Goal: Navigation & Orientation: Find specific page/section

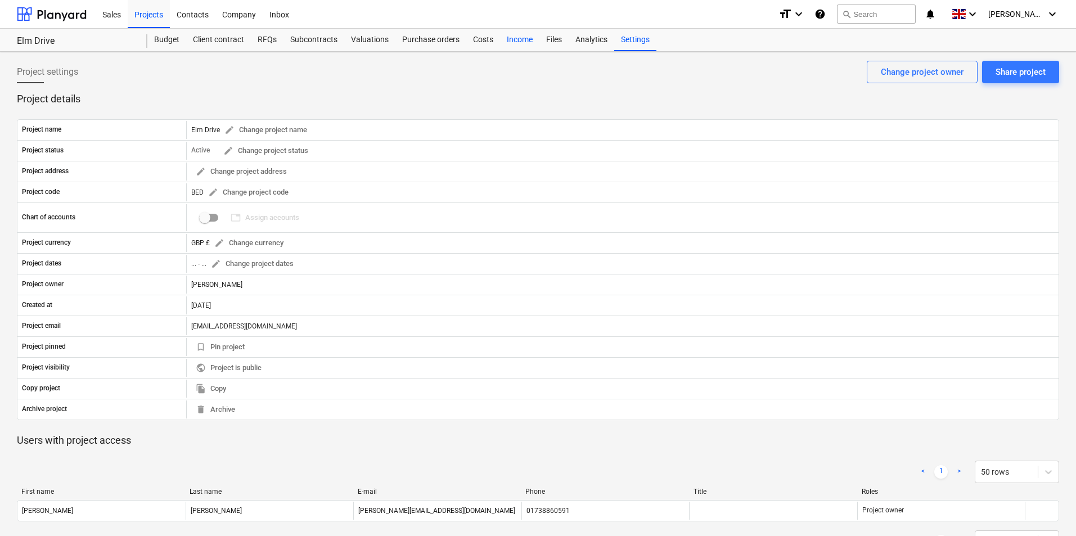
click at [516, 41] on div "Income" at bounding box center [519, 40] width 39 height 22
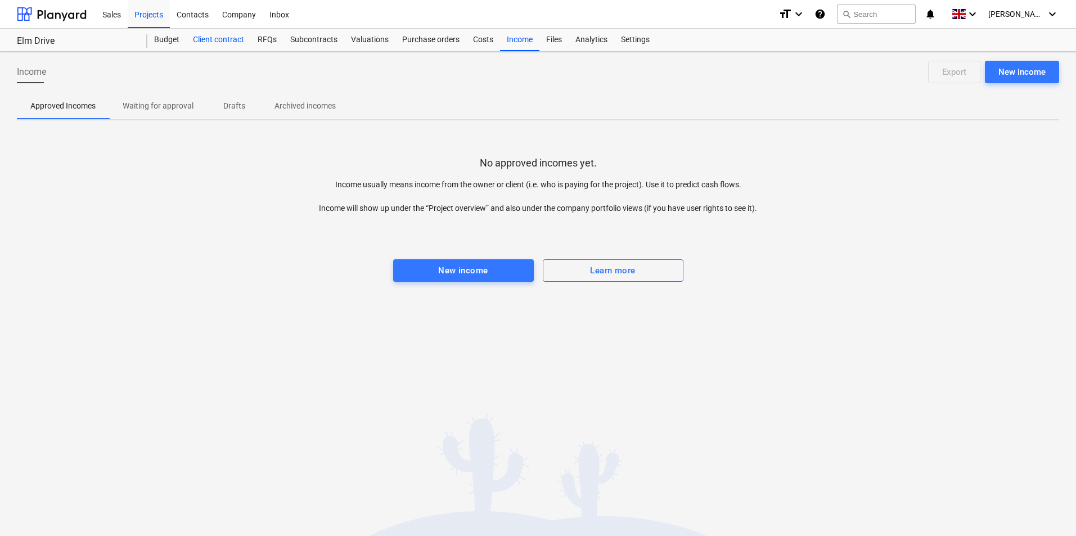
click at [219, 42] on div "Client contract" at bounding box center [218, 40] width 65 height 22
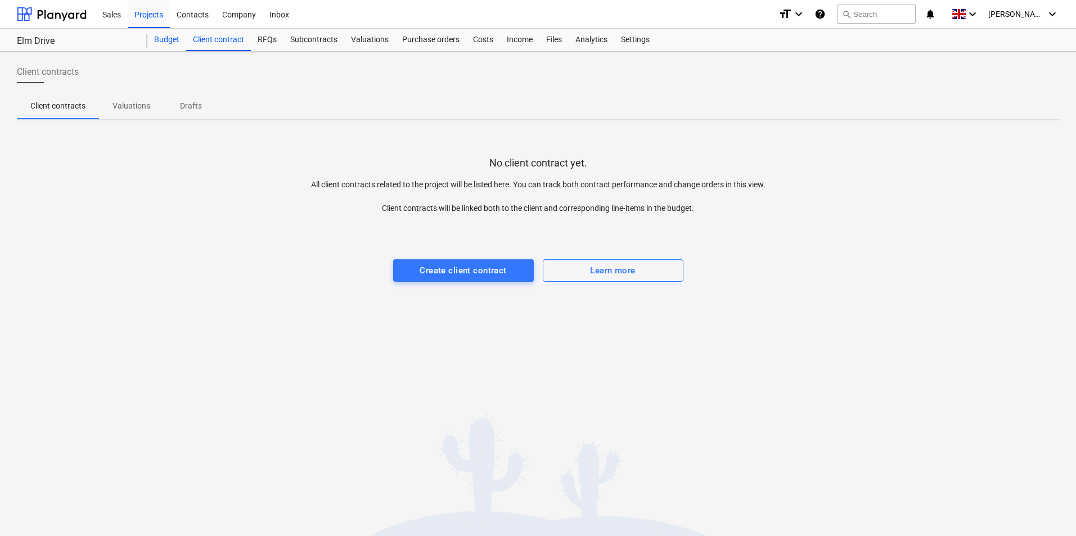
click at [172, 38] on div "Budget" at bounding box center [166, 40] width 39 height 22
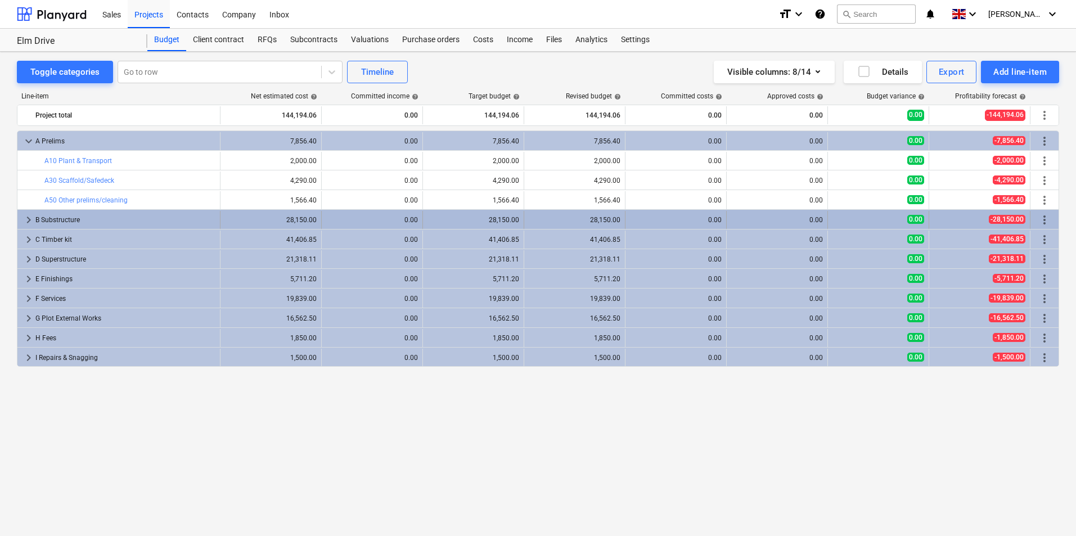
click at [704, 215] on div "0.00" at bounding box center [676, 220] width 92 height 18
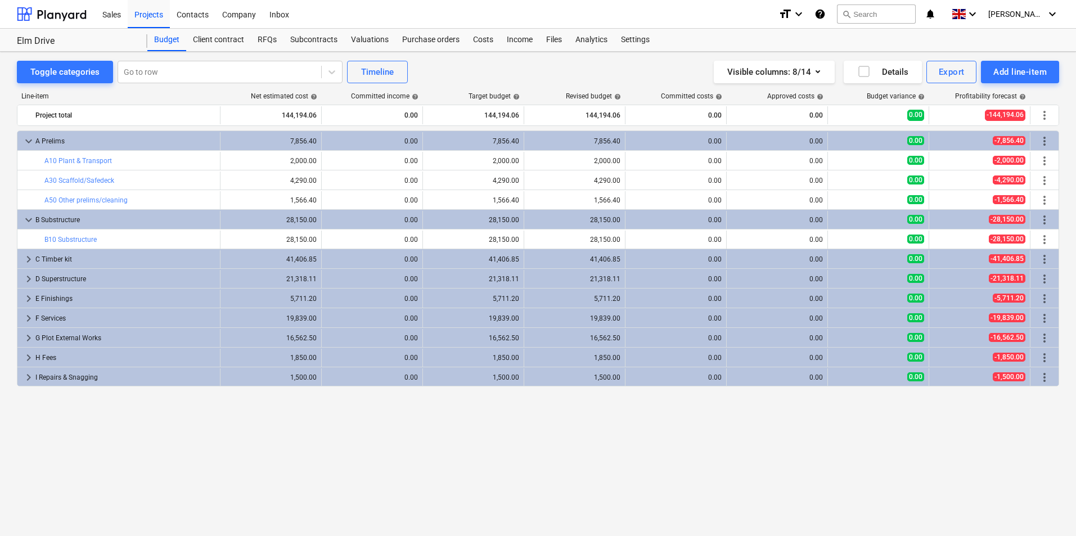
click at [704, 215] on div "0.00" at bounding box center [676, 220] width 92 height 18
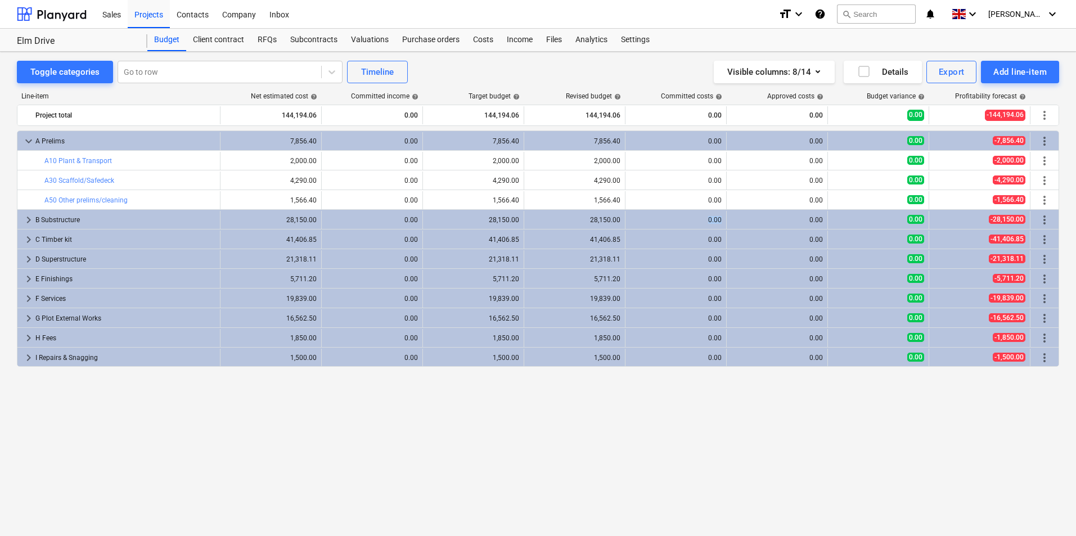
click at [704, 215] on div "0.00" at bounding box center [676, 220] width 92 height 18
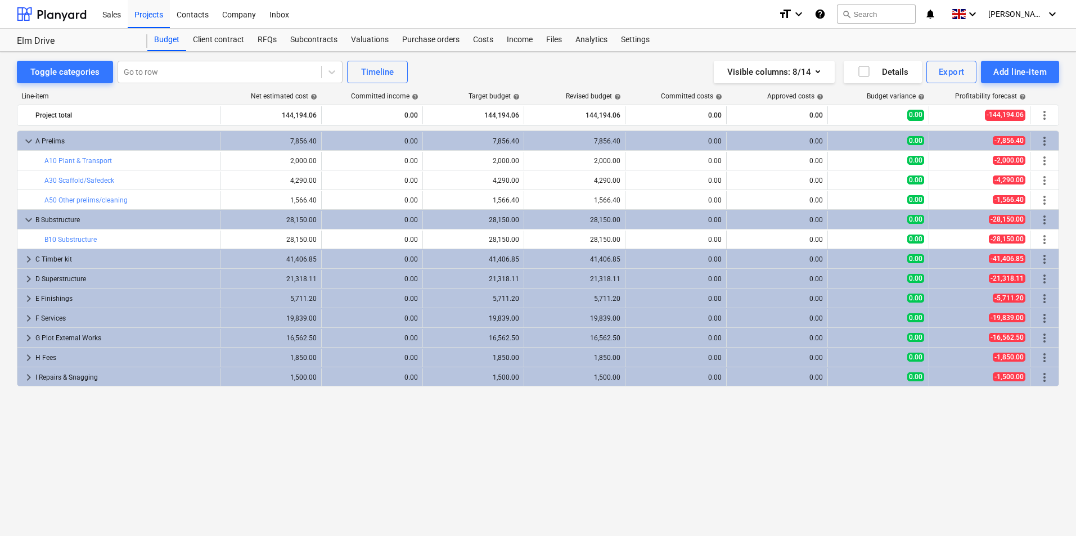
click at [704, 215] on div "0.00" at bounding box center [676, 220] width 92 height 18
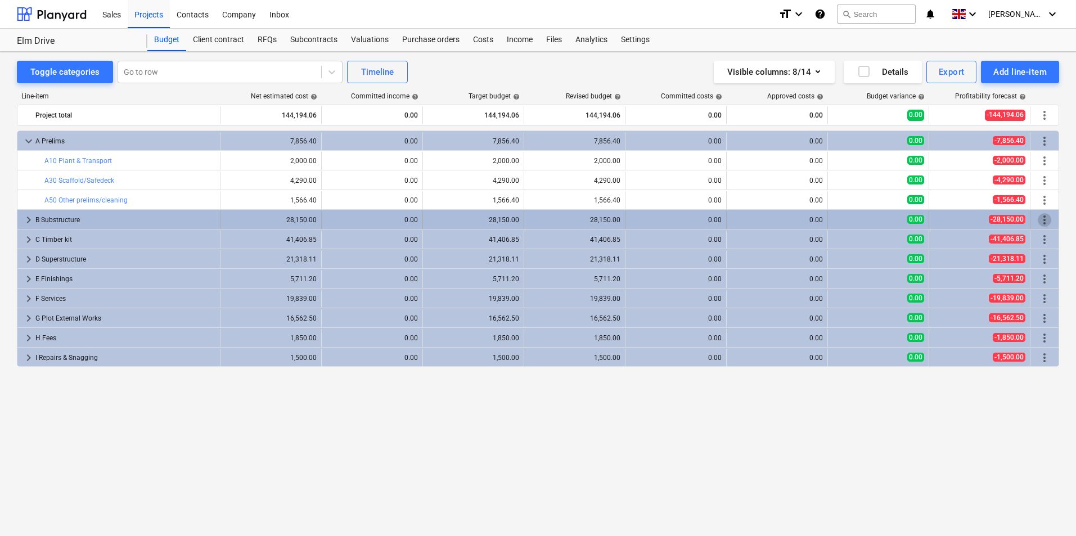
click at [1044, 222] on span "more_vert" at bounding box center [1044, 219] width 13 height 13
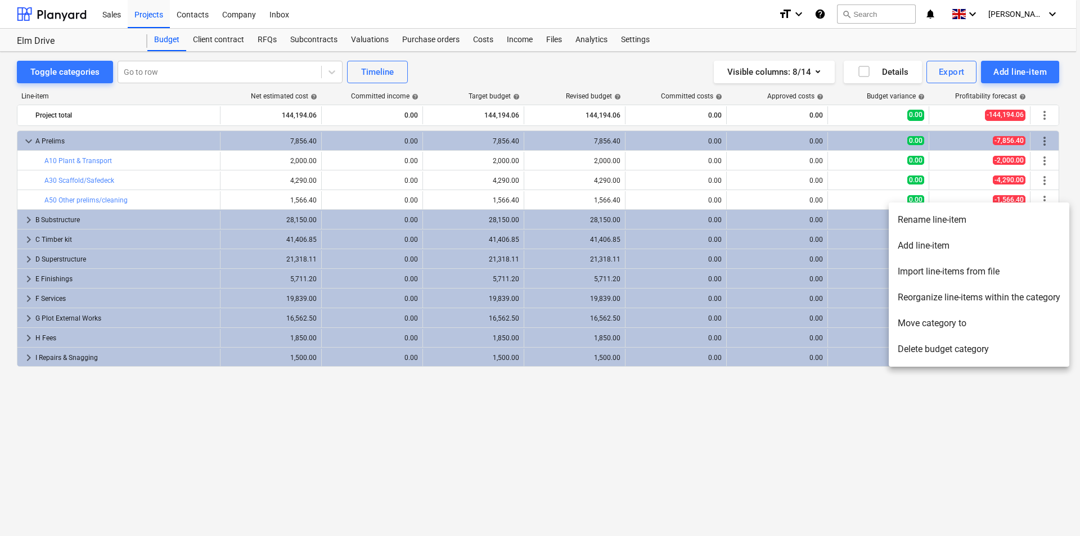
click at [376, 37] on div at bounding box center [540, 268] width 1080 height 536
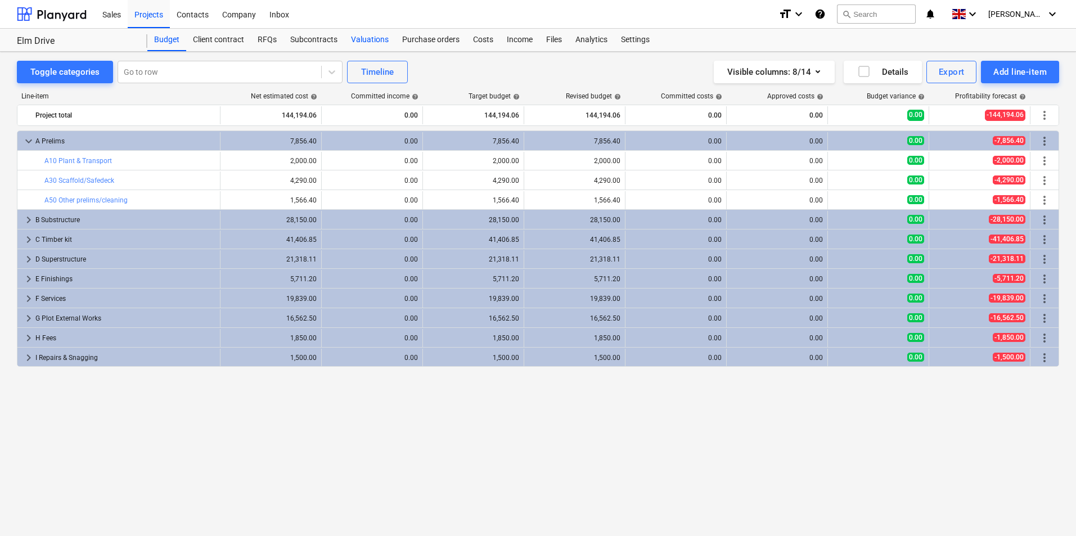
click at [373, 38] on div "Valuations" at bounding box center [369, 40] width 51 height 22
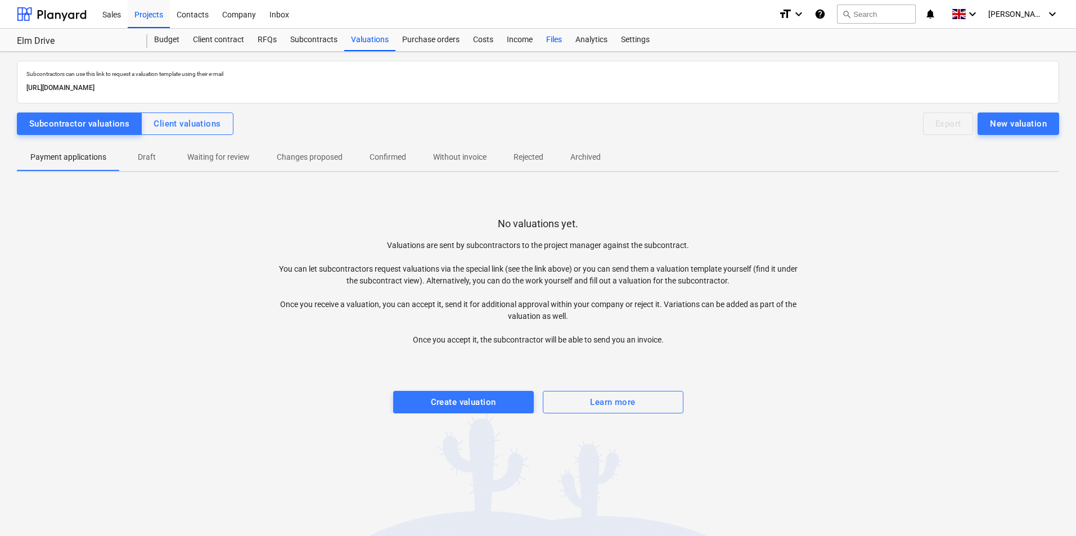
click at [555, 39] on div "Files" at bounding box center [553, 40] width 29 height 22
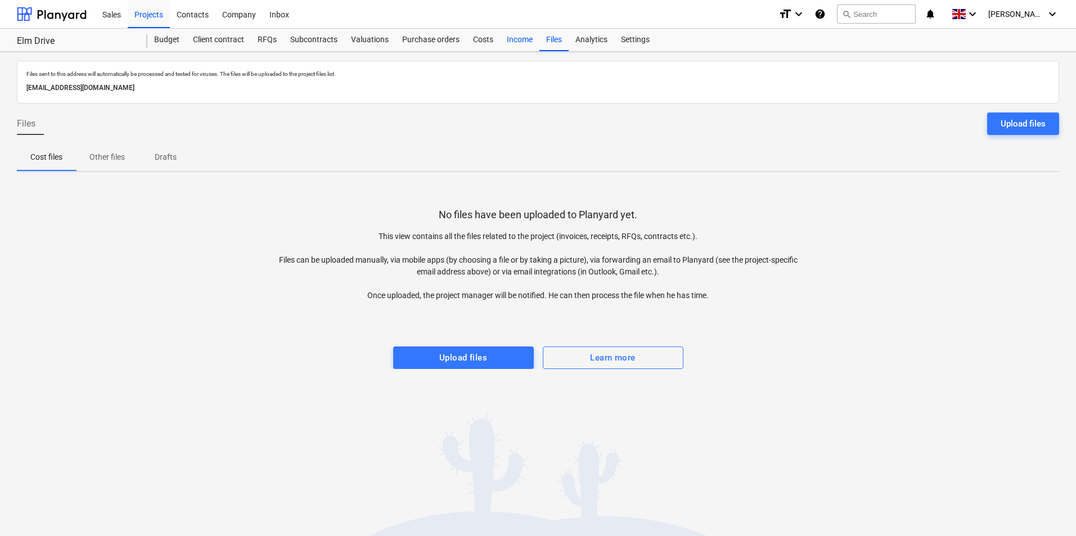
click at [519, 39] on div "Income" at bounding box center [519, 40] width 39 height 22
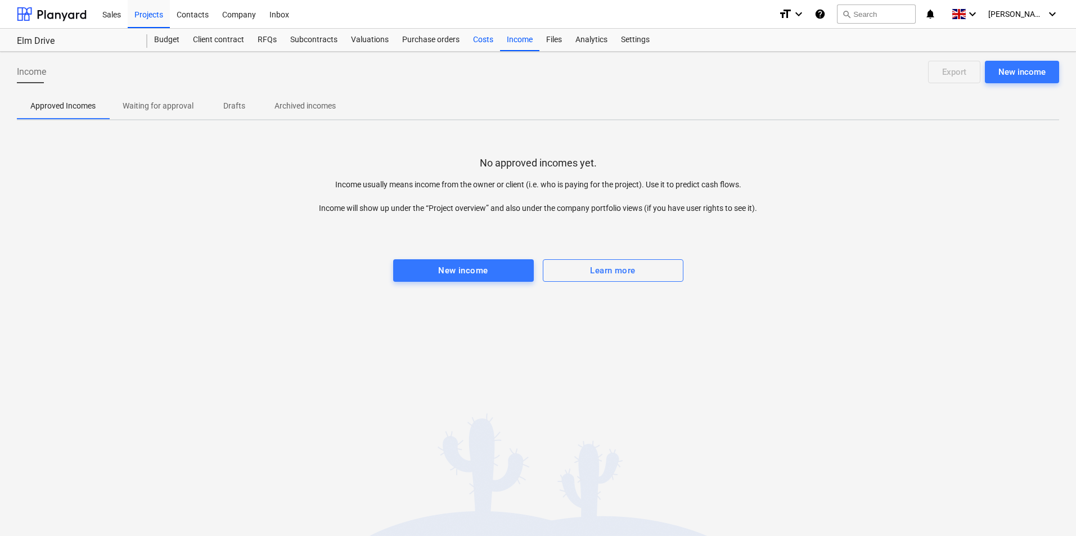
click at [479, 38] on div "Costs" at bounding box center [483, 40] width 34 height 22
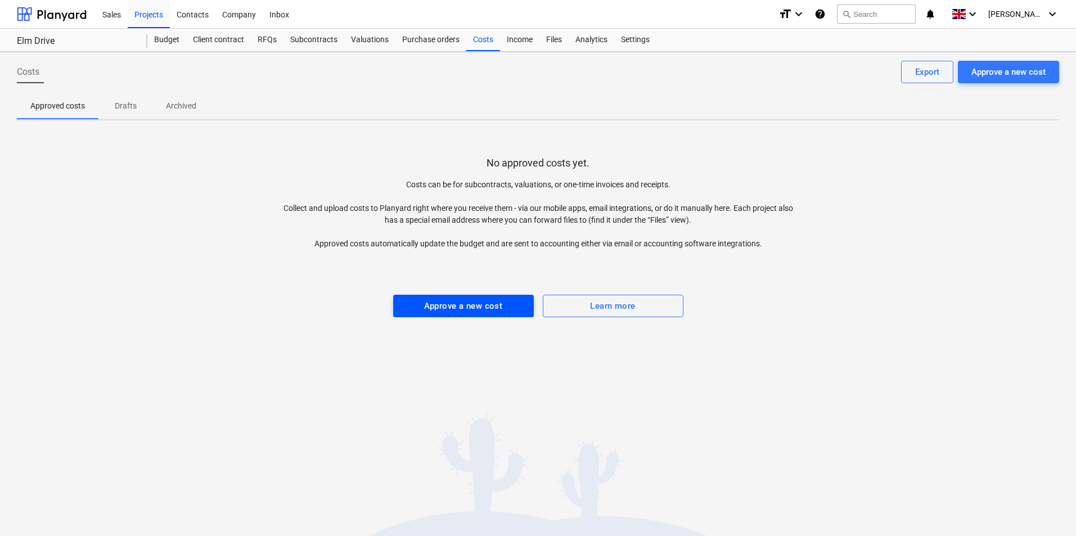
click at [460, 305] on div "Approve a new cost" at bounding box center [463, 306] width 79 height 15
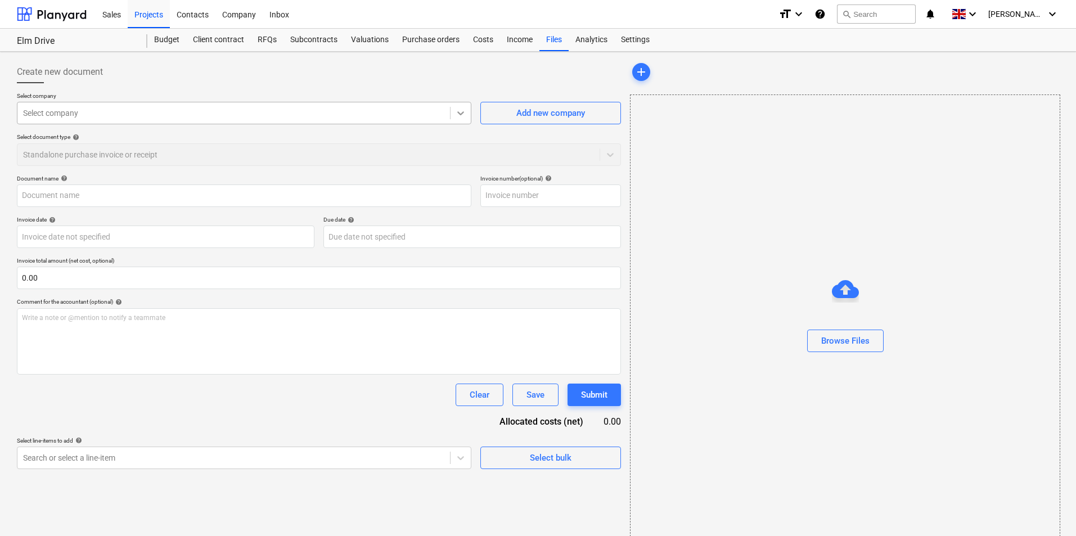
click at [463, 114] on icon at bounding box center [460, 112] width 11 height 11
click at [173, 39] on div "Budget" at bounding box center [166, 40] width 39 height 22
